Goal: Navigation & Orientation: Find specific page/section

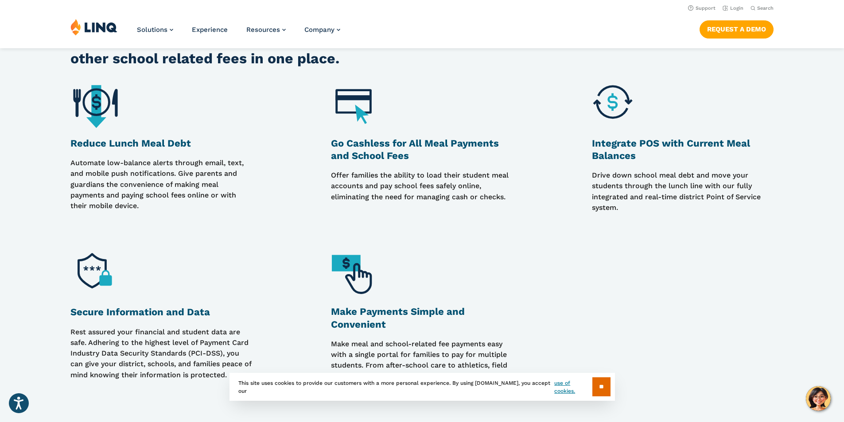
scroll to position [488, 0]
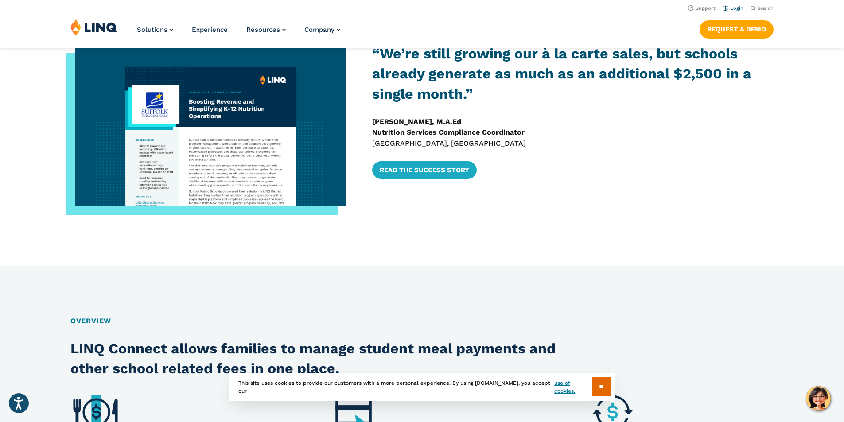
click at [732, 7] on link "Login" at bounding box center [733, 8] width 21 height 6
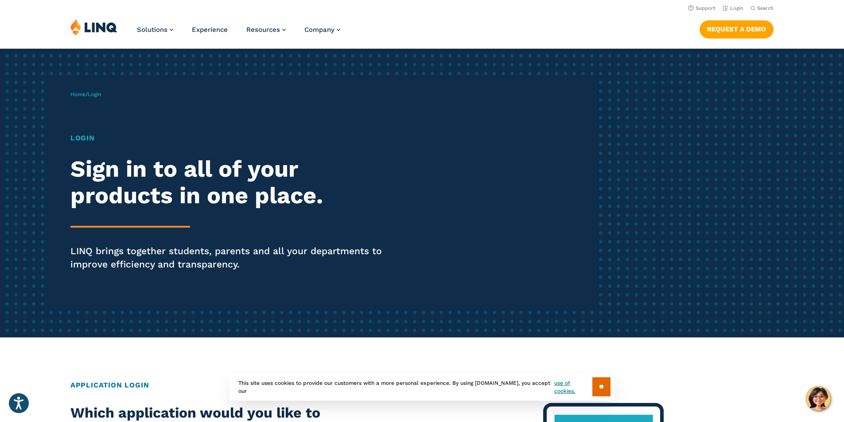
click at [100, 96] on span "Login" at bounding box center [94, 94] width 13 height 6
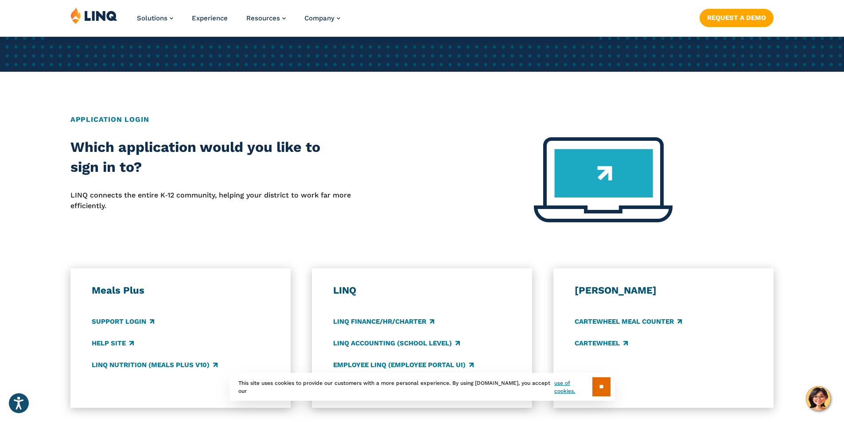
scroll to position [310, 0]
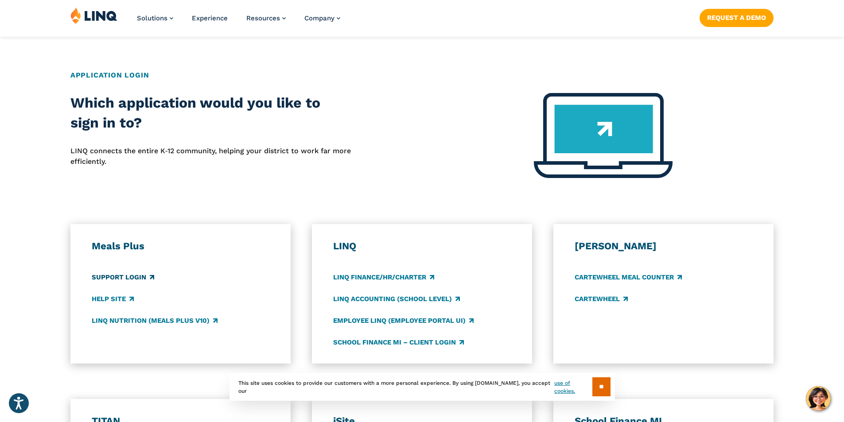
click at [136, 276] on link "Support Login" at bounding box center [123, 278] width 62 height 10
